Goal: Transaction & Acquisition: Purchase product/service

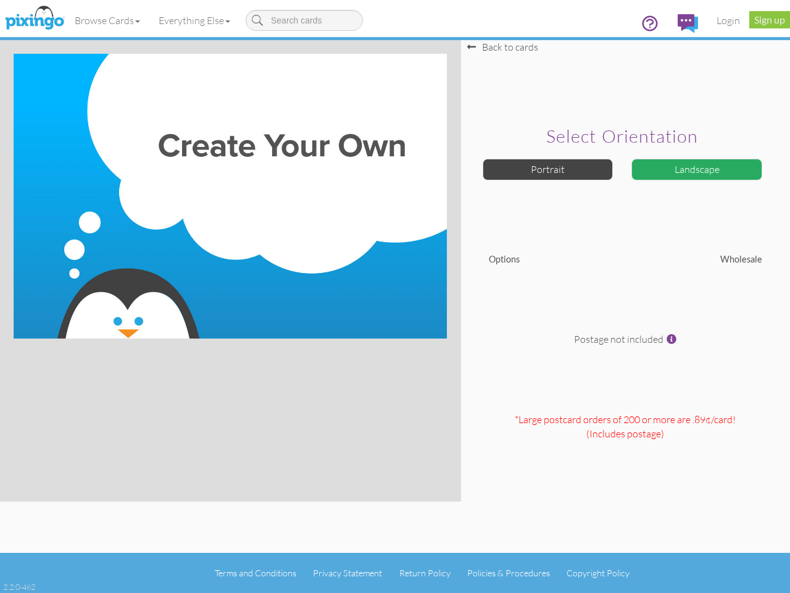
click at [395, 296] on img at bounding box center [230, 196] width 433 height 285
click at [108, 20] on link "Browse Cards" at bounding box center [107, 20] width 84 height 31
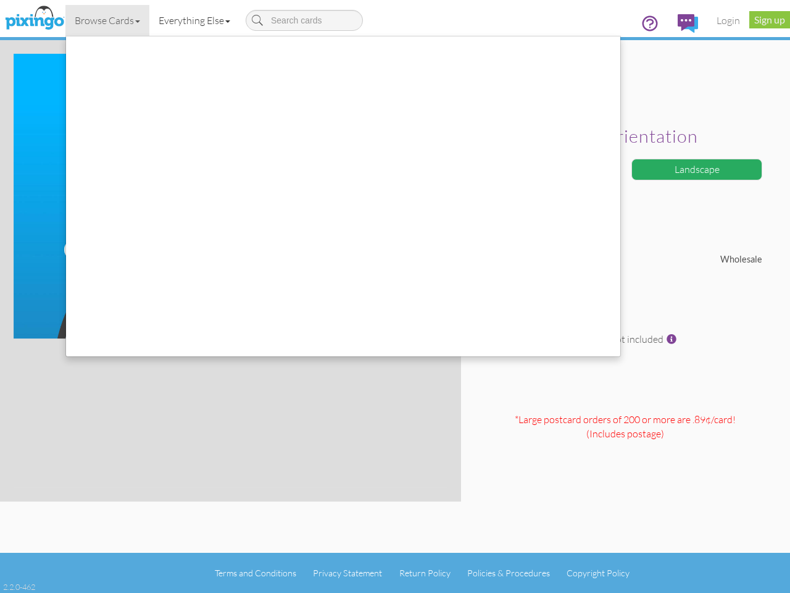
click at [197, 20] on link "Everything Else" at bounding box center [194, 20] width 90 height 31
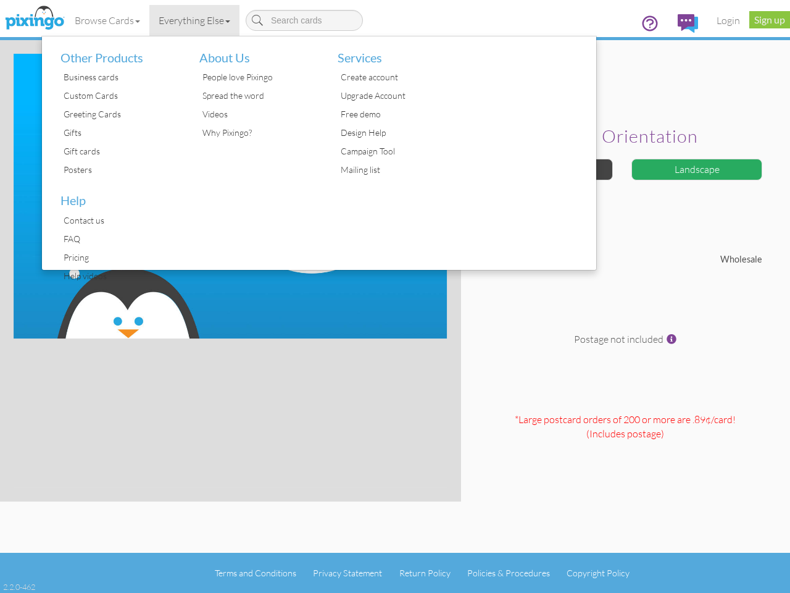
click at [548, 169] on div at bounding box center [527, 152] width 139 height 233
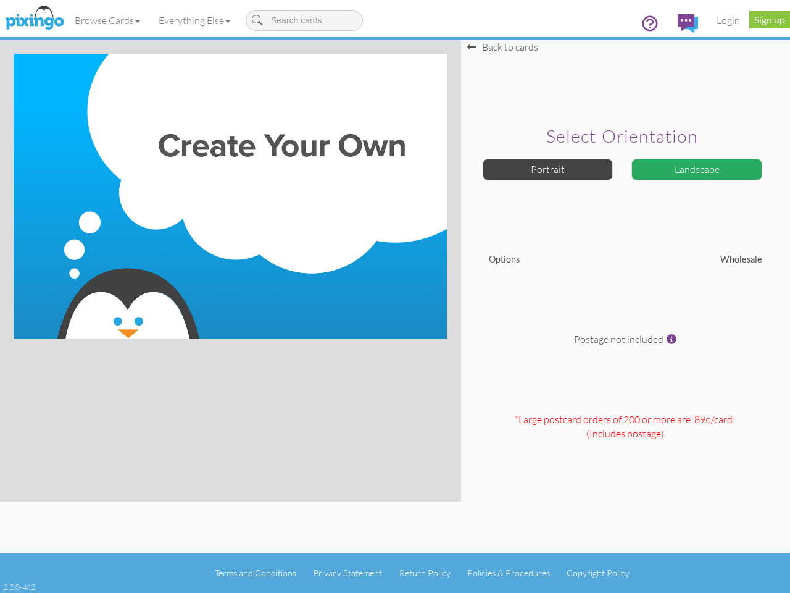
click at [697, 169] on div "Landscape" at bounding box center [696, 170] width 131 height 22
click at [672, 339] on span at bounding box center [672, 339] width 10 height 10
